Goal: Find contact information: Find contact information

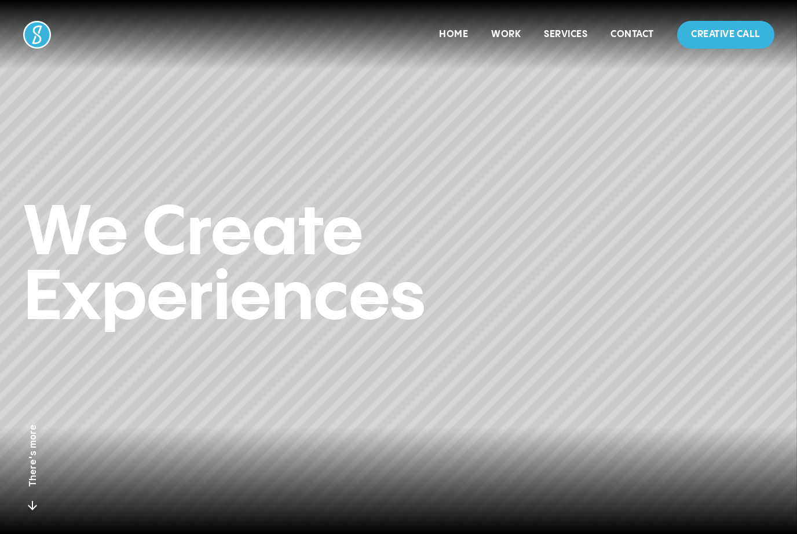
click at [624, 34] on link "Contact" at bounding box center [631, 35] width 43 height 10
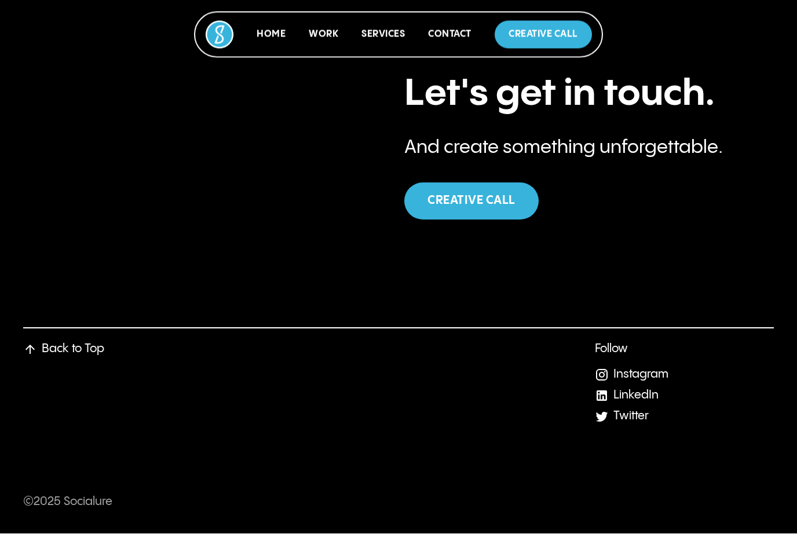
scroll to position [4415, 0]
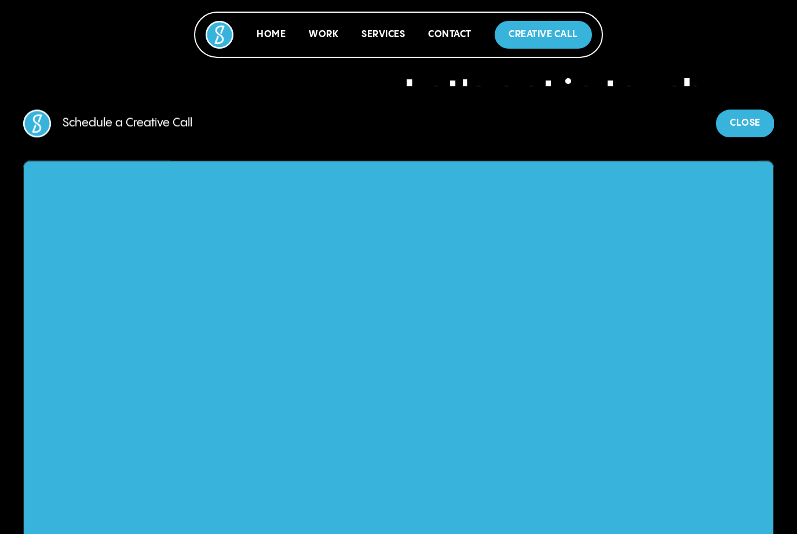
click at [748, 35] on div at bounding box center [398, 267] width 797 height 534
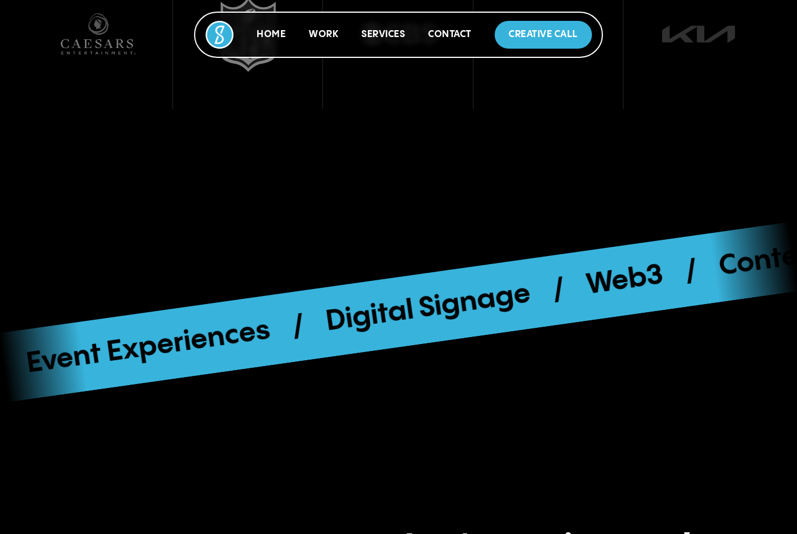
click at [271, 30] on link "Home" at bounding box center [271, 35] width 29 height 10
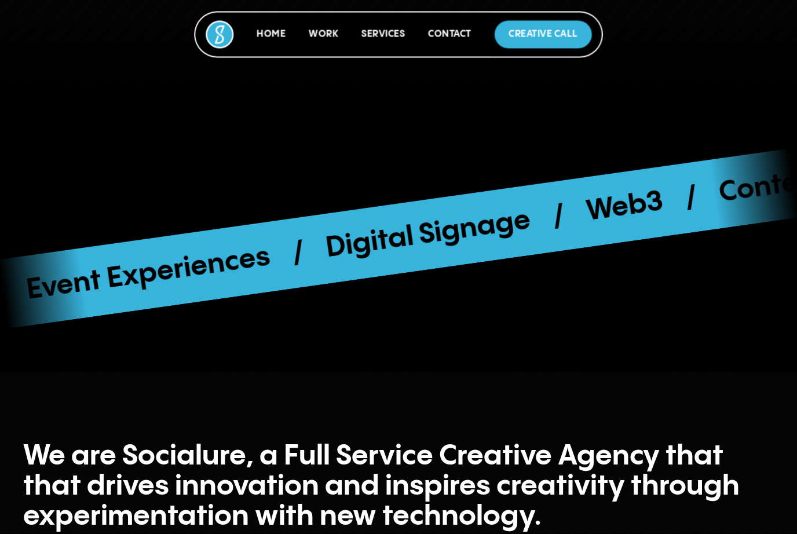
scroll to position [439, 0]
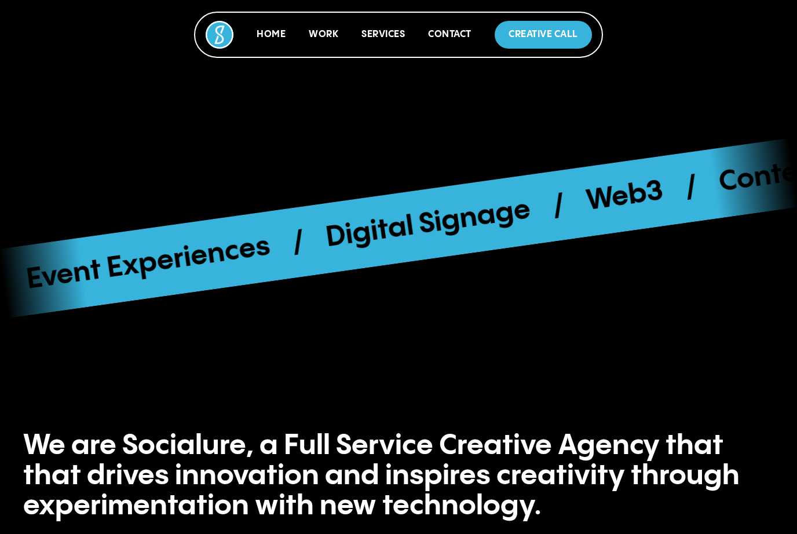
click at [331, 33] on link "Work" at bounding box center [324, 35] width 30 height 10
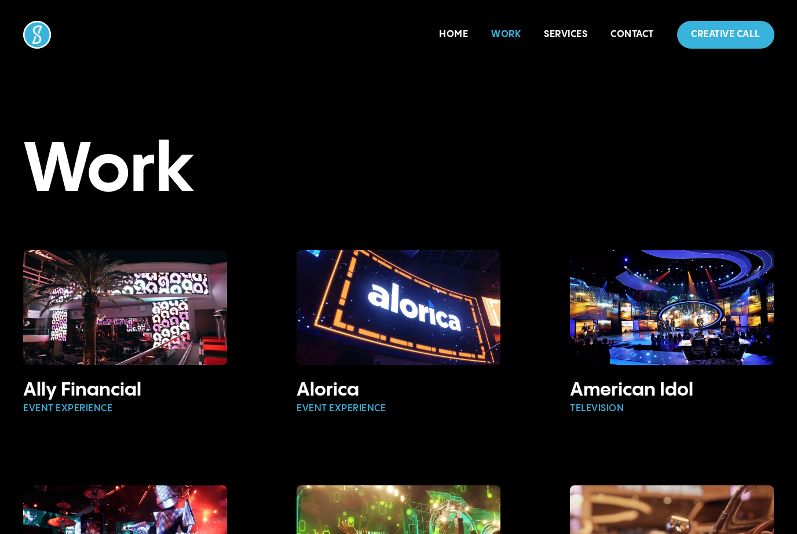
click at [561, 38] on link "Services" at bounding box center [565, 35] width 43 height 10
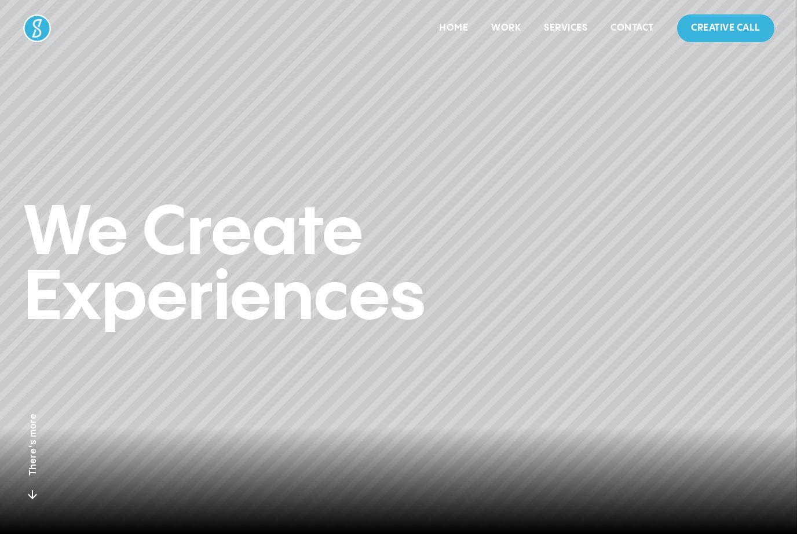
scroll to position [4467, 0]
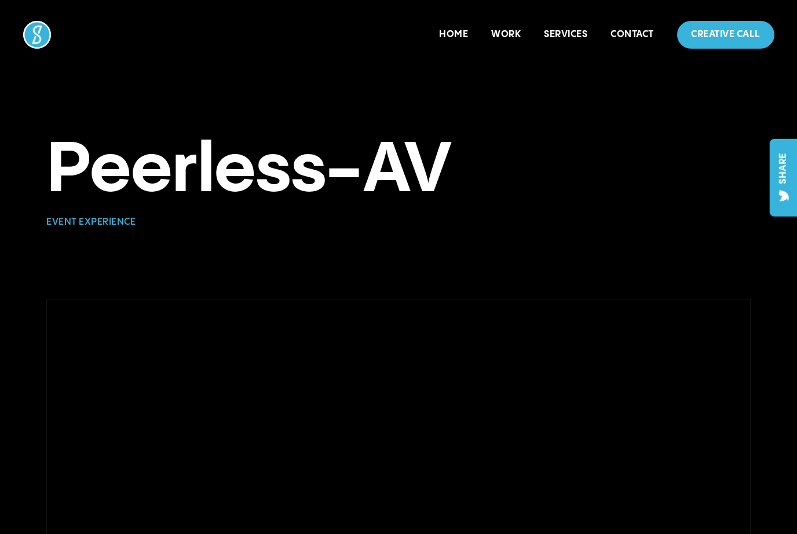
click at [633, 35] on link "Contact" at bounding box center [631, 35] width 43 height 10
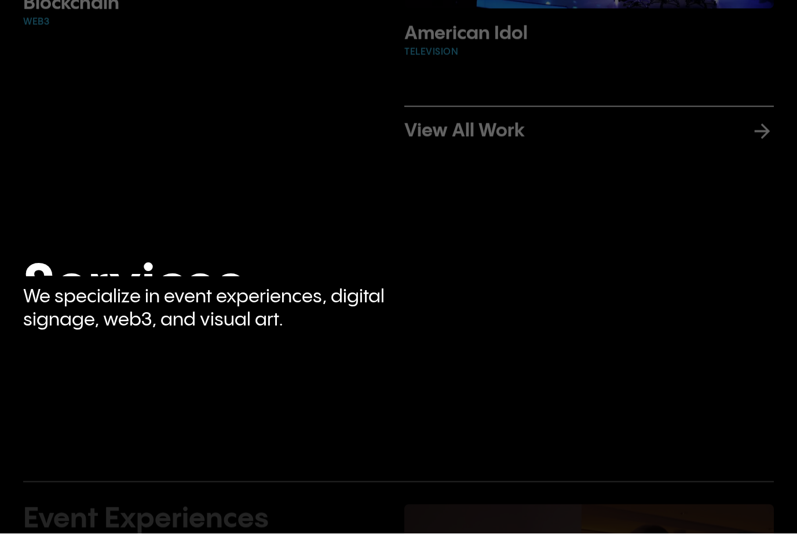
scroll to position [4477, 0]
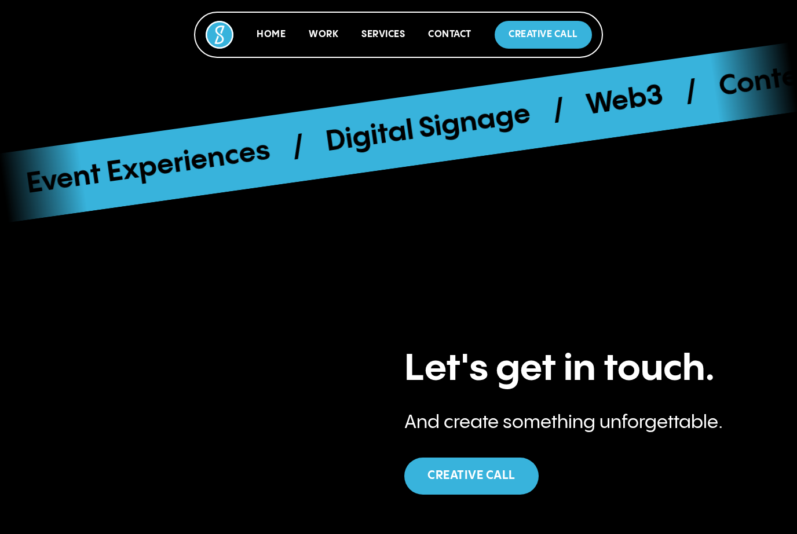
scroll to position [1896, 0]
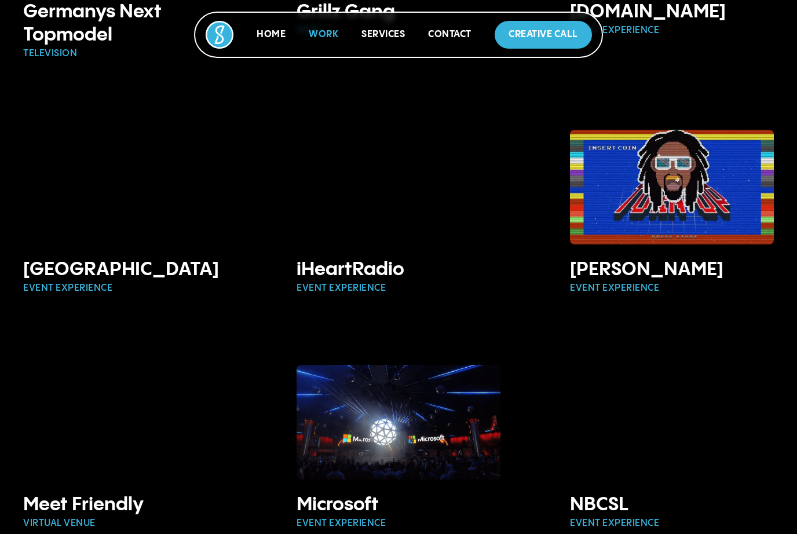
scroll to position [1578, 0]
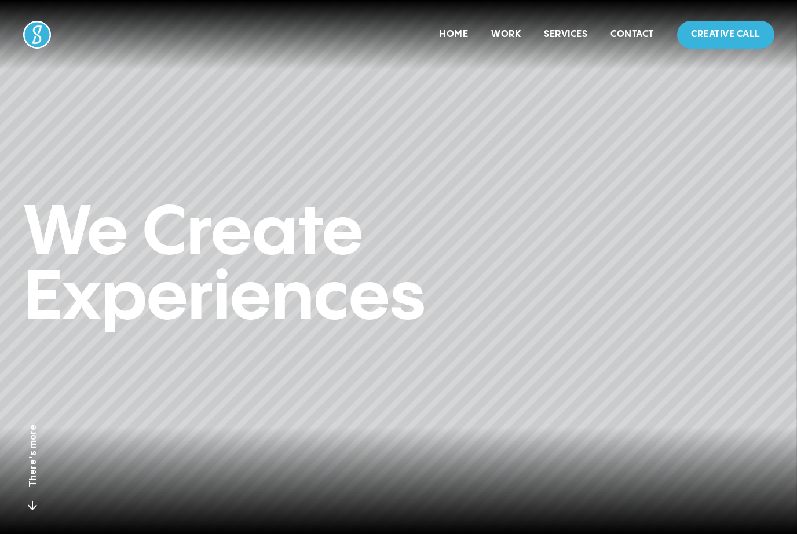
click at [629, 38] on link "Contact" at bounding box center [631, 35] width 43 height 10
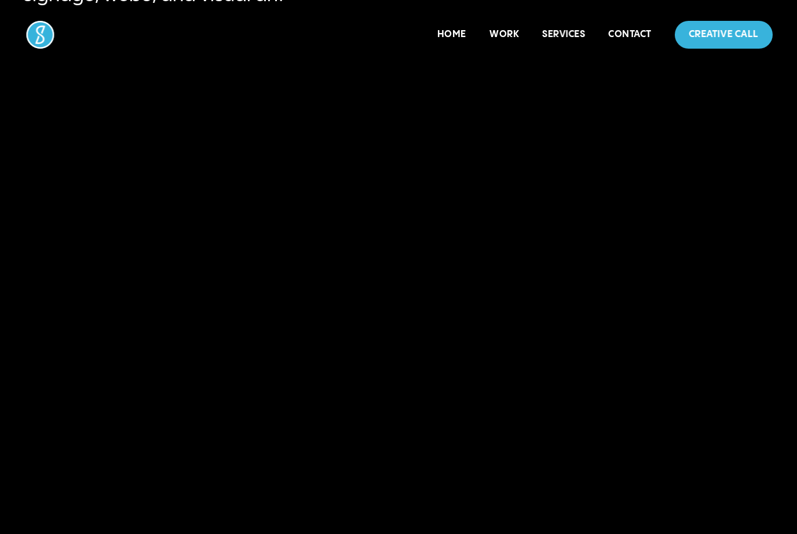
scroll to position [4477, 0]
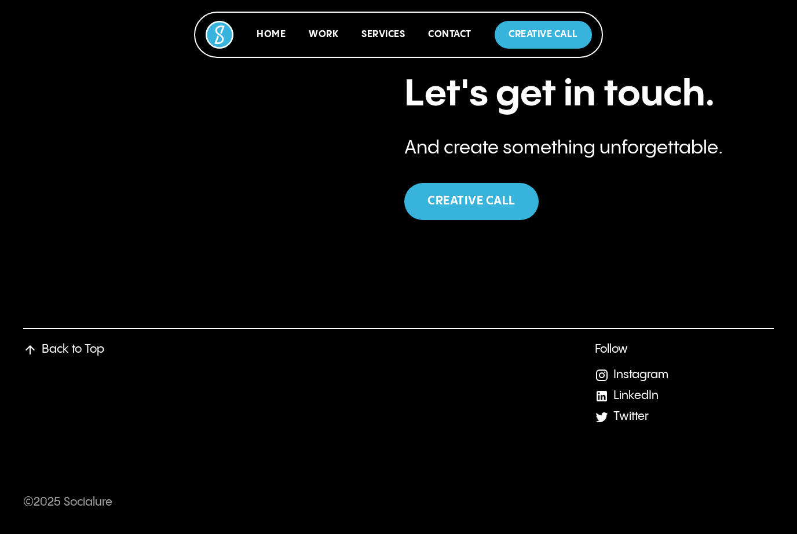
click at [640, 402] on link "LinkedIn" at bounding box center [635, 396] width 45 height 12
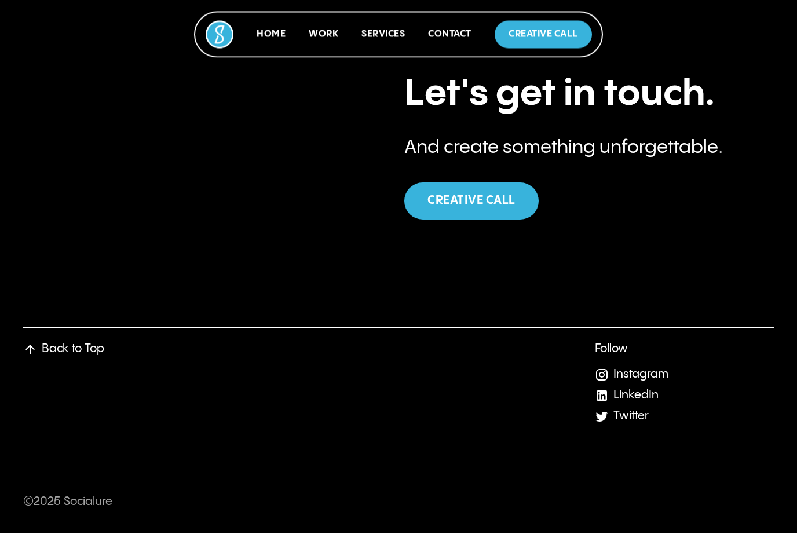
click at [611, 402] on link "LinkedIn" at bounding box center [635, 396] width 45 height 12
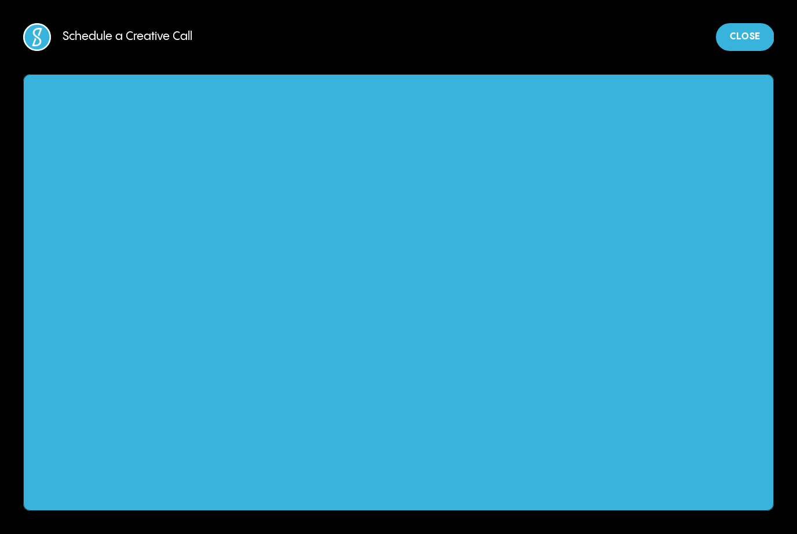
click at [611, 36] on div at bounding box center [398, 267] width 797 height 534
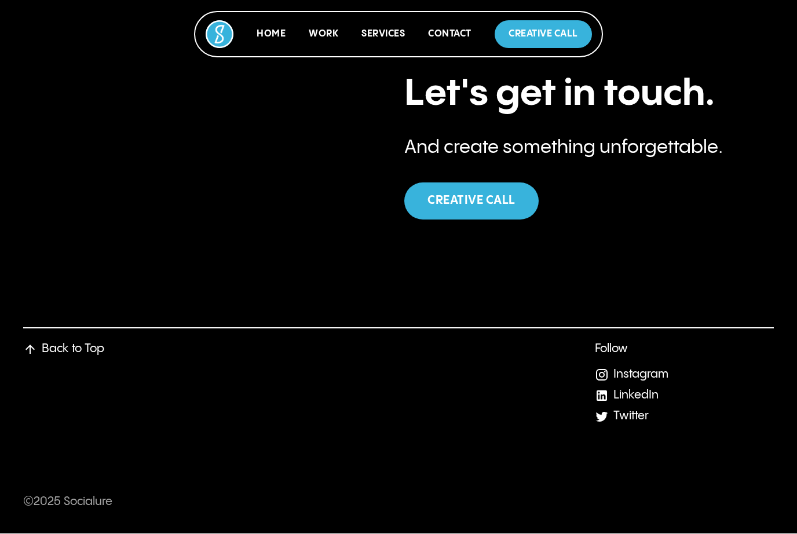
click at [611, 416] on link "Twitter" at bounding box center [630, 417] width 35 height 12
click at [611, 378] on link "Instagram" at bounding box center [640, 375] width 55 height 12
